Goal: Task Accomplishment & Management: Manage account settings

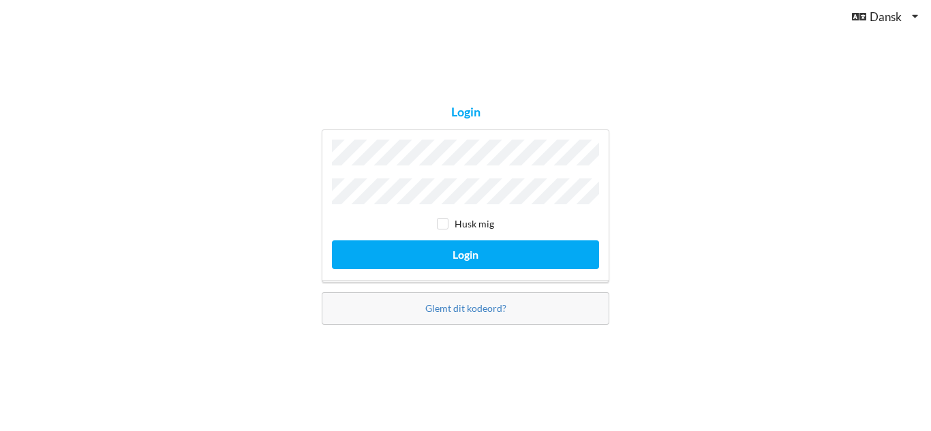
click at [437, 140] on div "Husk mig Login" at bounding box center [466, 205] width 288 height 153
click at [332, 240] on button "Login" at bounding box center [465, 254] width 267 height 28
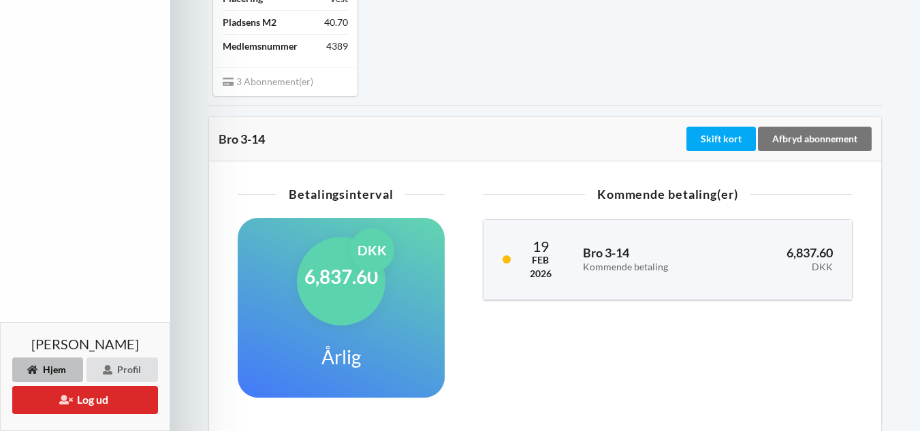
scroll to position [346, 0]
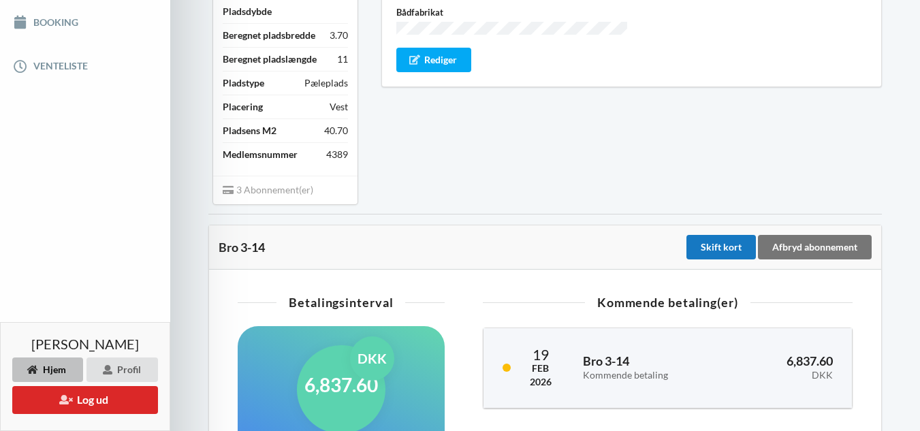
click at [739, 260] on div "Skift kort" at bounding box center [721, 247] width 69 height 25
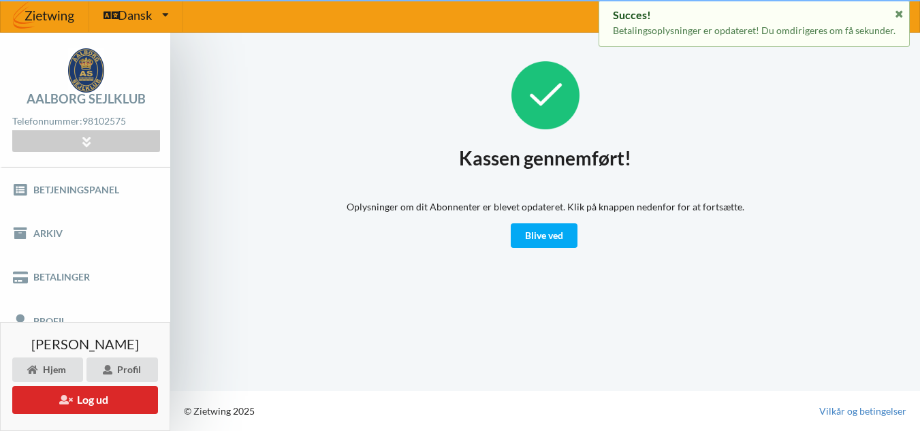
scroll to position [3, 0]
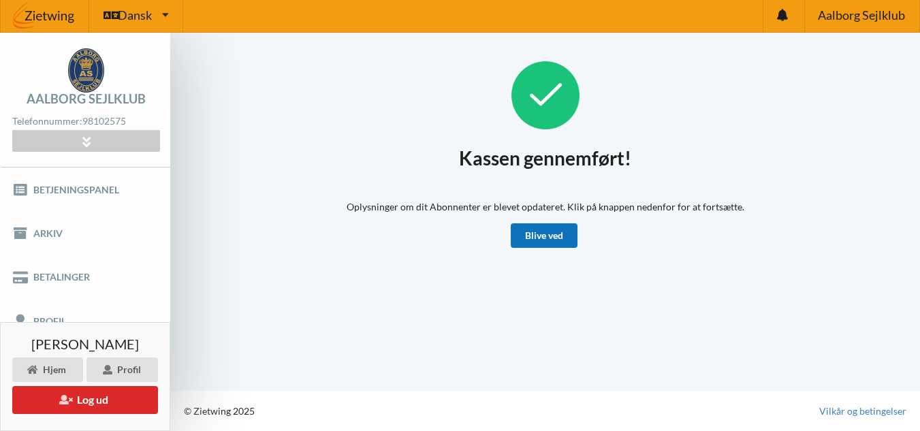
click at [531, 229] on link "Blive ved" at bounding box center [544, 235] width 67 height 25
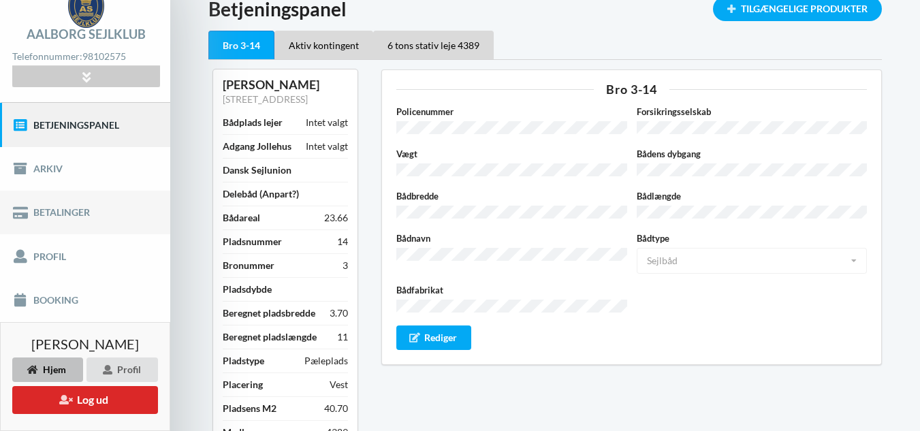
click at [57, 215] on link "Betalinger" at bounding box center [85, 213] width 170 height 44
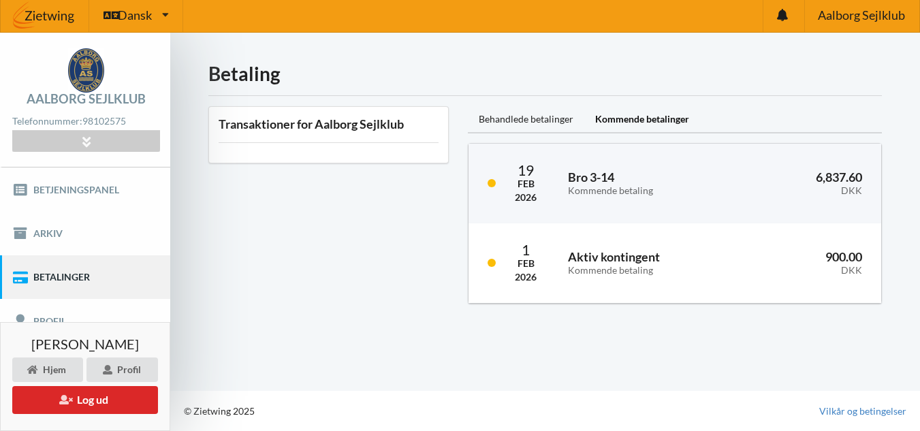
scroll to position [25, 0]
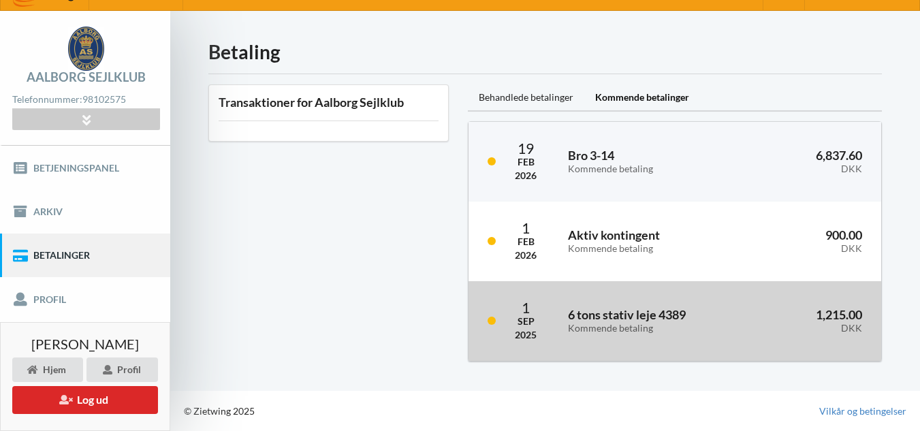
click at [604, 314] on h3 "6 tons stativ leje 4389 Kommende betaling" at bounding box center [654, 320] width 173 height 27
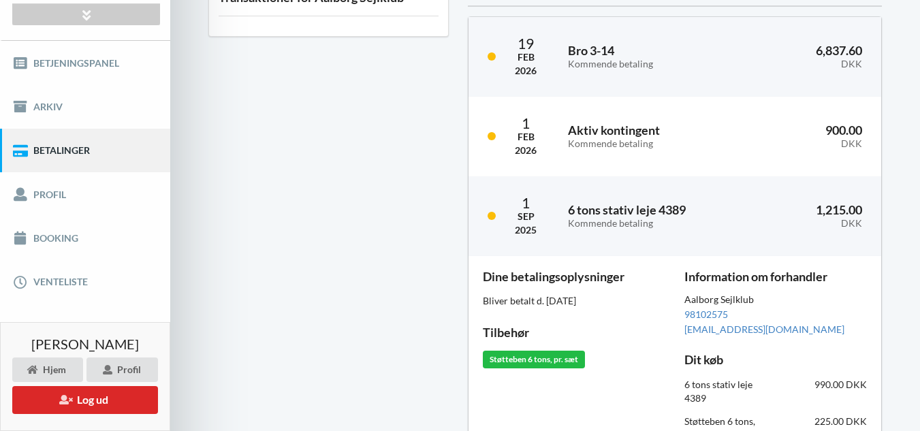
scroll to position [93, 0]
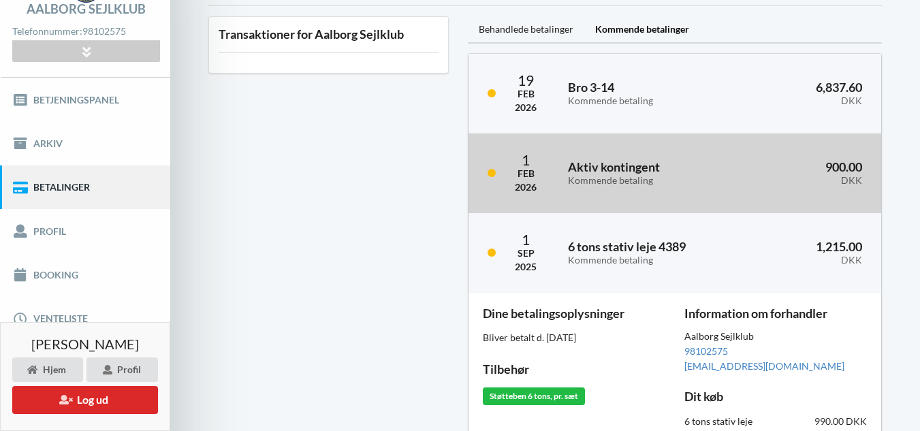
click at [621, 184] on div "Kommende betaling" at bounding box center [650, 181] width 165 height 12
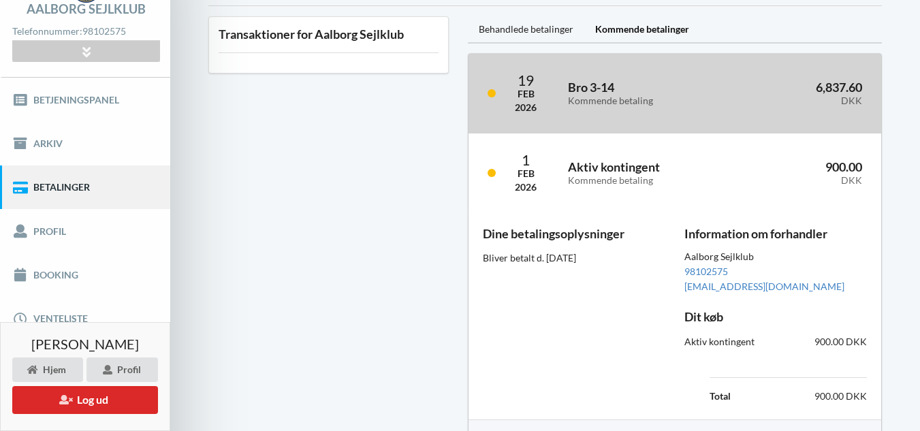
click at [621, 94] on h3 "Bro 3-14 Kommende betaling" at bounding box center [646, 93] width 157 height 27
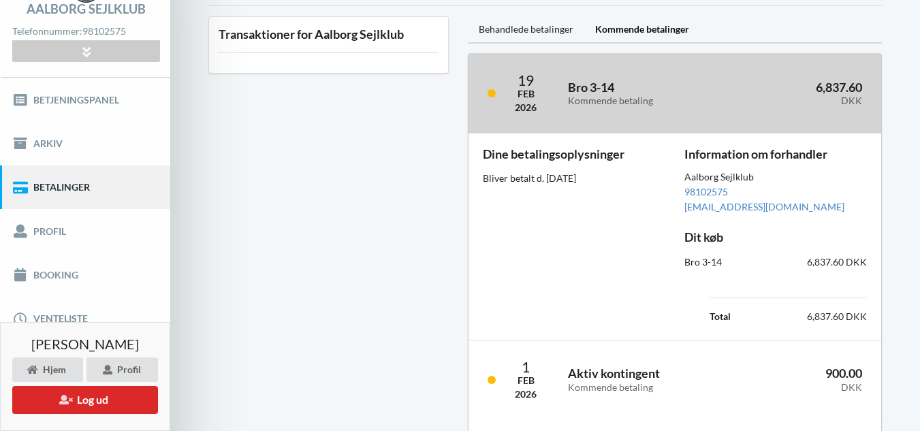
click at [615, 105] on div "Kommende betaling" at bounding box center [646, 101] width 157 height 12
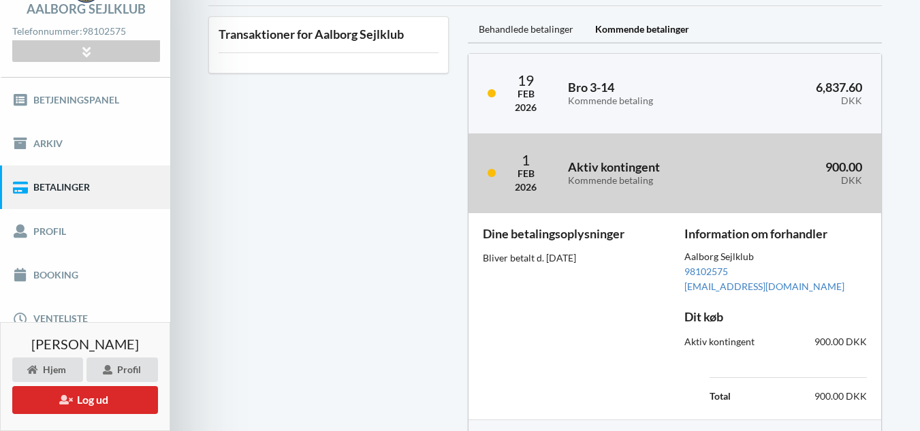
click at [617, 154] on div "Aktiv kontingent Kommende betaling" at bounding box center [651, 173] width 184 height 44
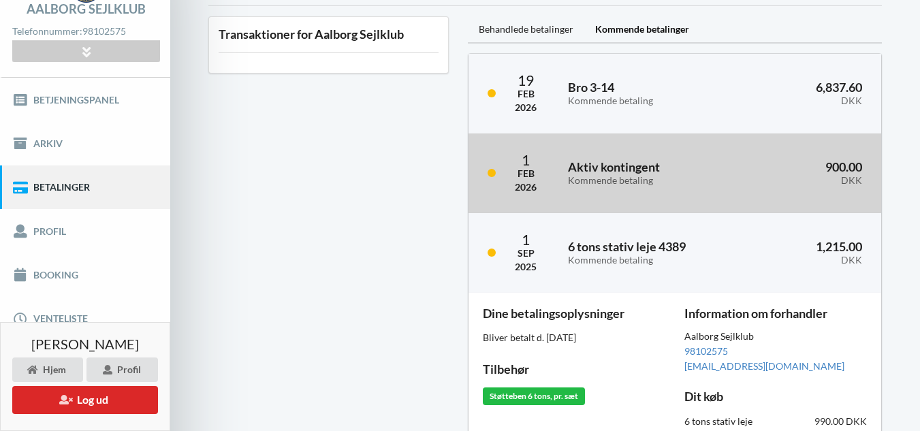
click at [617, 153] on div "Aktiv kontingent Kommende betaling" at bounding box center [651, 173] width 184 height 44
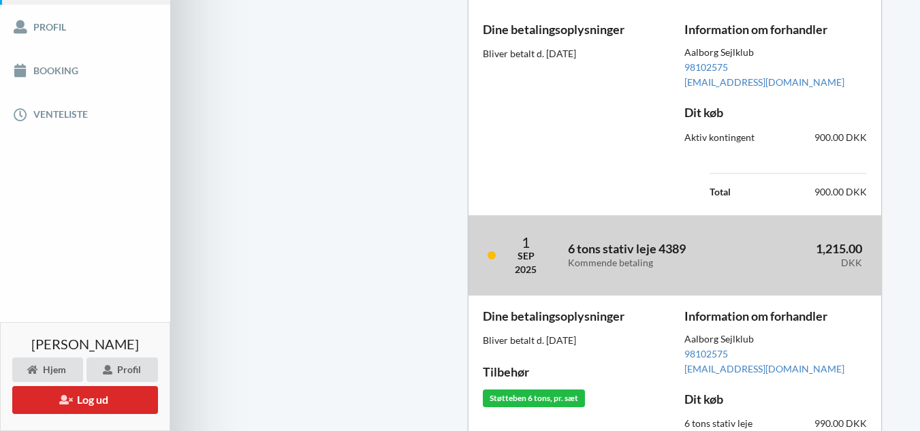
click at [634, 234] on div "6 tons stativ leje 4389 Kommende betaling" at bounding box center [655, 256] width 192 height 44
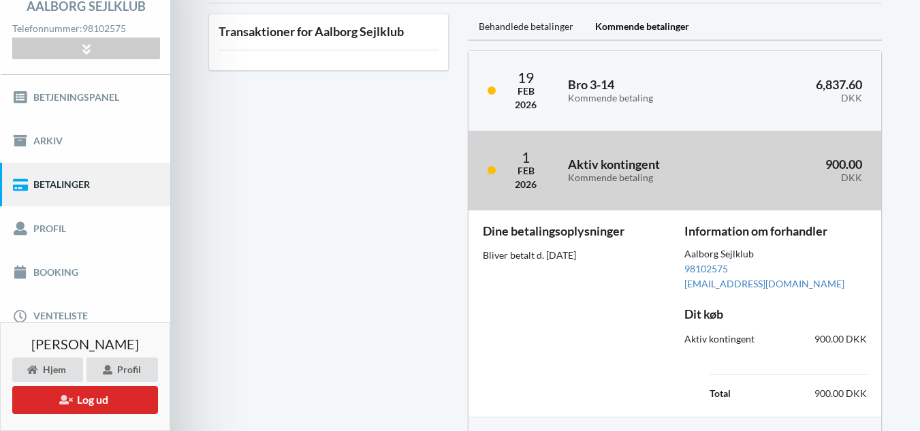
click at [610, 149] on div "Aktiv kontingent Kommende betaling" at bounding box center [651, 171] width 184 height 44
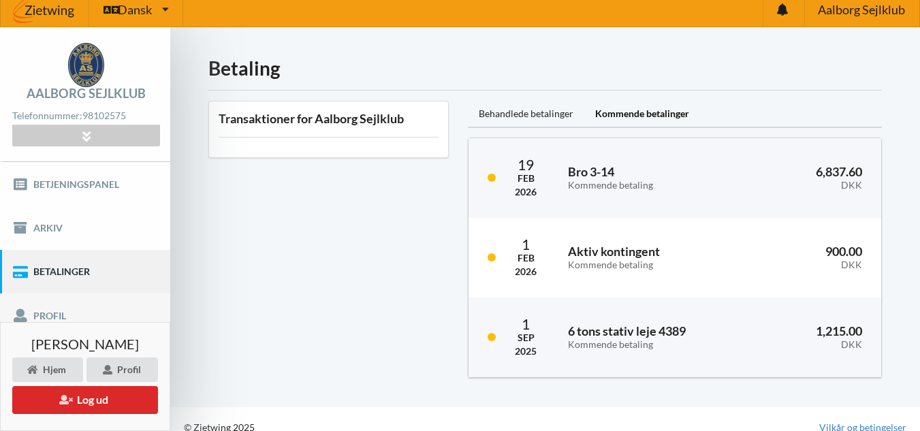
scroll to position [0, 0]
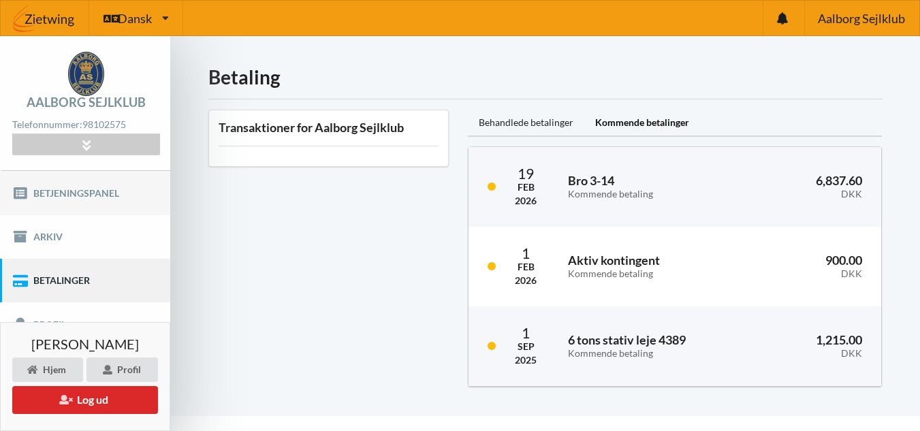
click at [66, 198] on link "Betjeningspanel" at bounding box center [85, 193] width 170 height 44
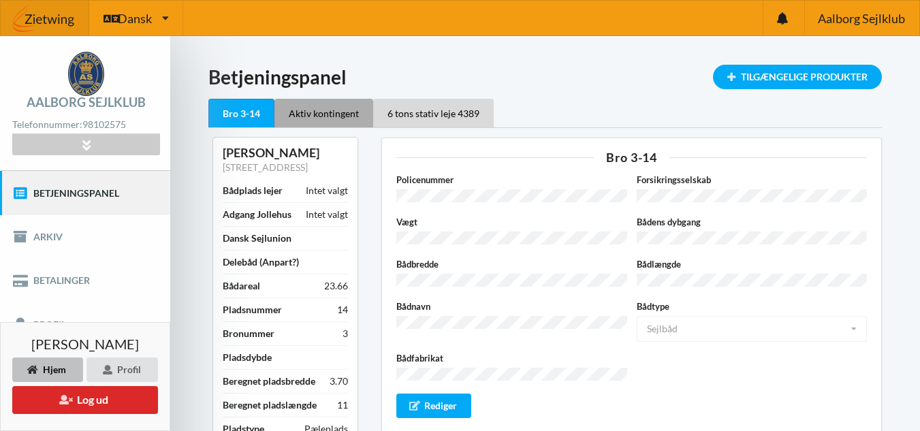
click at [336, 121] on div "Aktiv kontingent" at bounding box center [324, 113] width 99 height 29
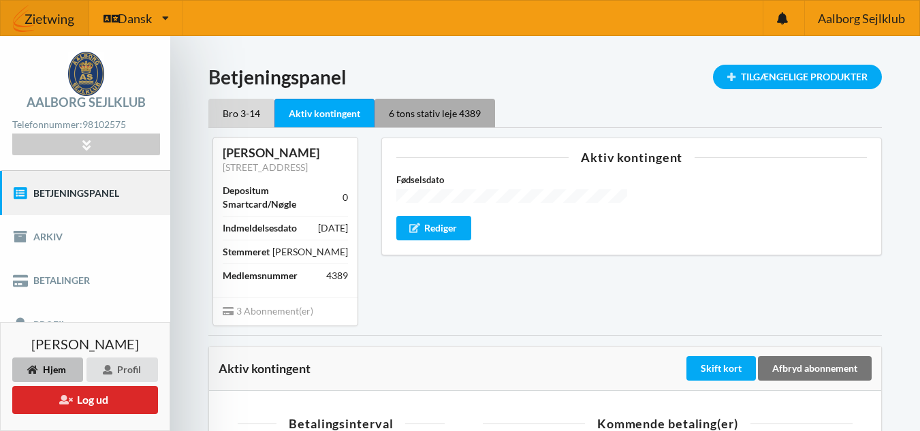
click at [420, 117] on div "6 tons stativ leje 4389" at bounding box center [435, 113] width 121 height 29
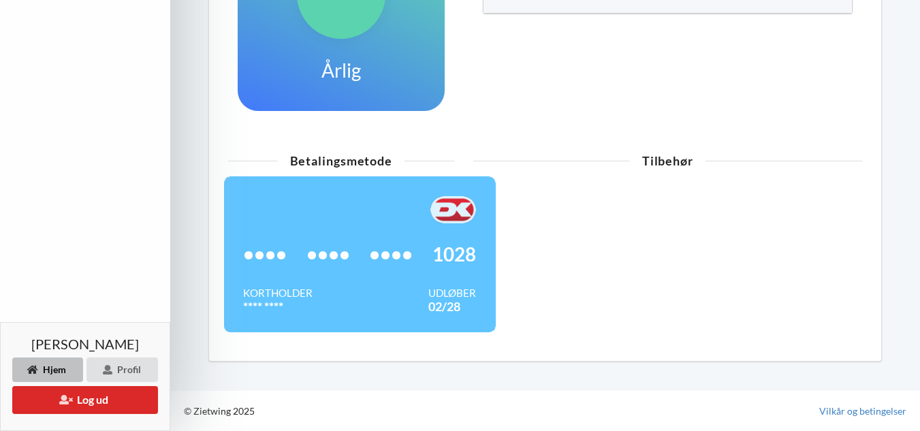
scroll to position [128, 0]
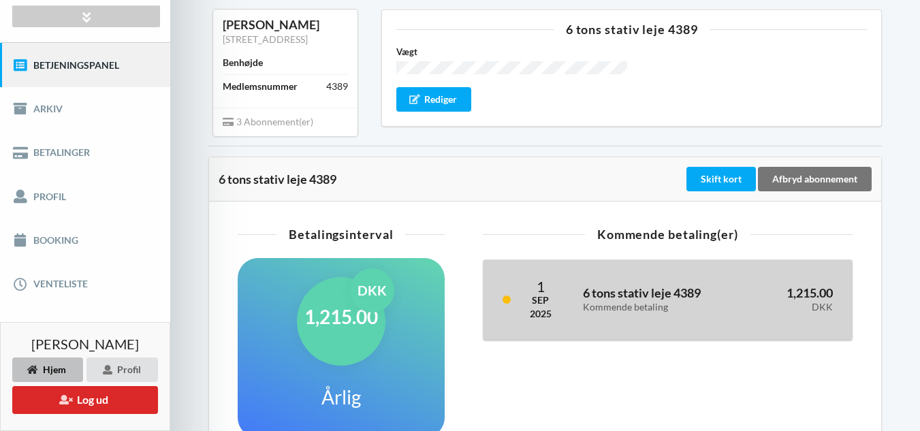
click at [658, 313] on div "Kommende betaling" at bounding box center [658, 308] width 151 height 12
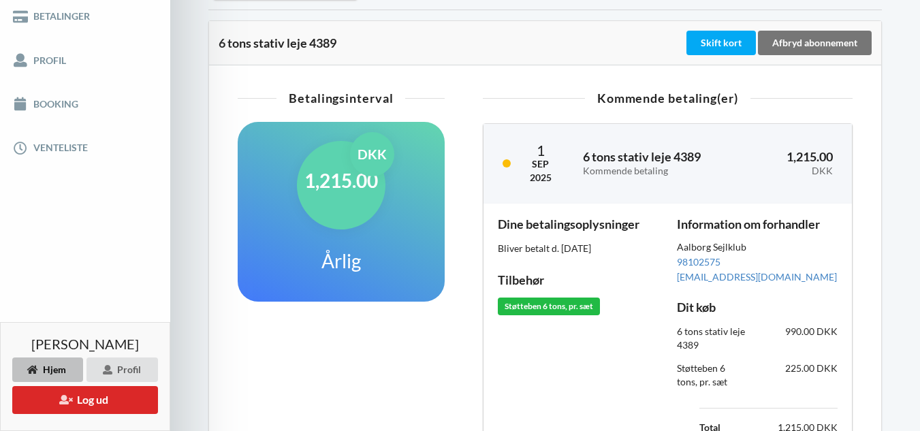
scroll to position [262, 0]
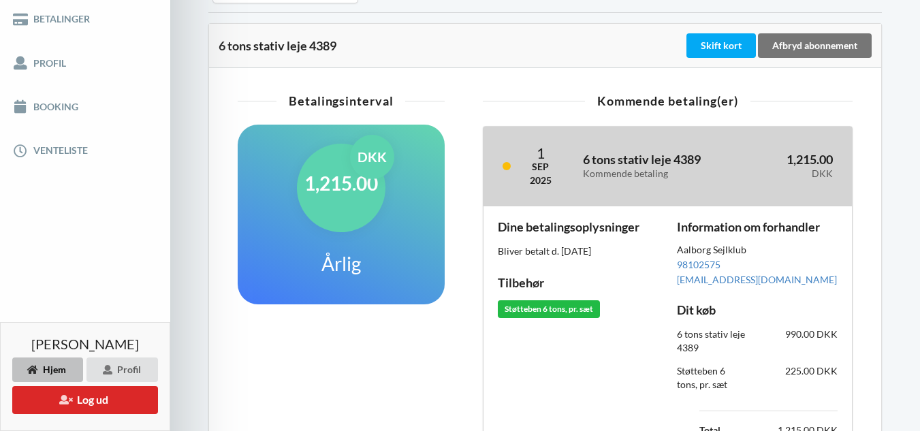
click at [630, 180] on div "Kommende betaling" at bounding box center [658, 174] width 151 height 12
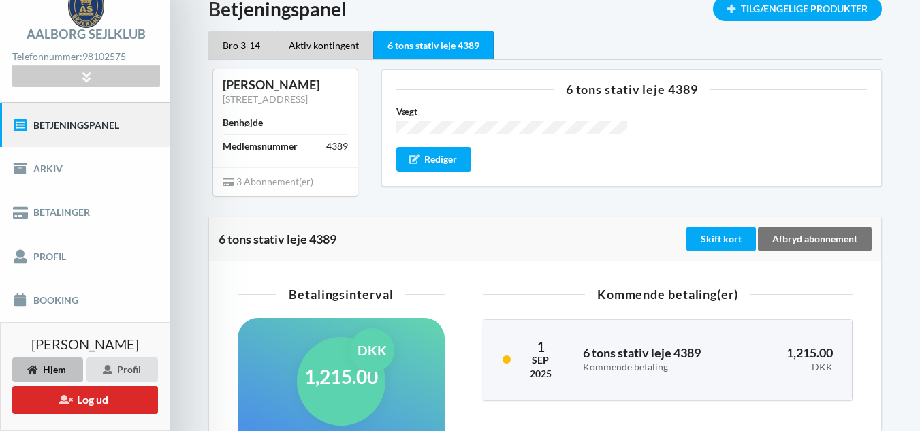
scroll to position [0, 0]
